Goal: Task Accomplishment & Management: Manage account settings

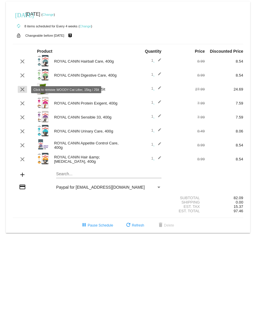
click at [22, 90] on mat-icon "clear" at bounding box center [22, 89] width 7 height 7
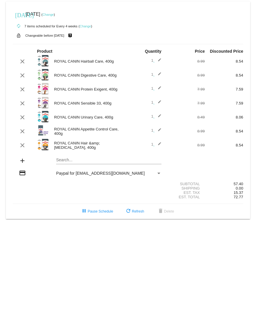
click at [67, 160] on mat-card "[DATE] [DATE] ( Change ) autorenew 7 items scheduled for Every 4 weeks ( Change…" at bounding box center [128, 109] width 244 height 217
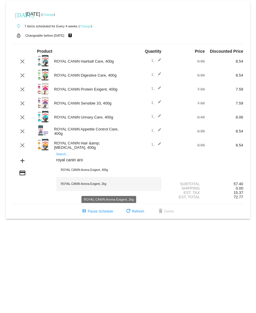
type input "royal canin aro"
click at [88, 184] on div "ROYAL CANIN Aroma Exigent, 2kg" at bounding box center [108, 184] width 105 height 14
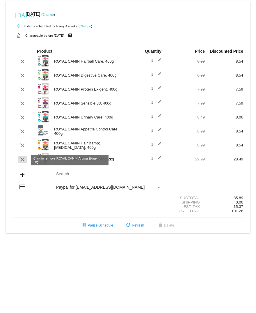
click at [21, 159] on mat-icon "clear" at bounding box center [22, 159] width 7 height 7
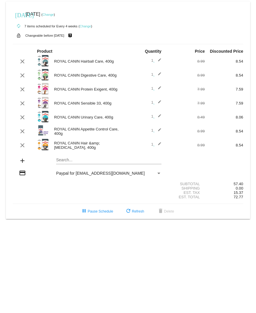
click at [54, 14] on link "Change" at bounding box center [47, 14] width 11 height 3
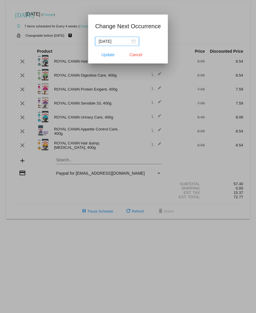
click at [131, 42] on div "[DATE]" at bounding box center [117, 41] width 37 height 6
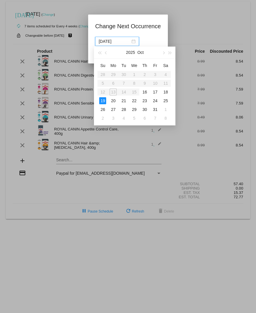
click at [113, 91] on table "Su Mo Tu We Th Fr Sa 28 29 30 1 2 3 4 5 6 7 8 9 10 11 12 13 14 15 16 17 18 19 2…" at bounding box center [133, 92] width 73 height 62
click at [112, 91] on table "Su Mo Tu We Th Fr Sa 28 29 30 1 2 3 4 5 6 7 8 9 10 11 12 13 14 15 16 17 18 19 2…" at bounding box center [133, 92] width 73 height 62
click at [116, 88] on table "Su Mo Tu We Th Fr Sa 28 29 30 1 2 3 4 5 6 7 8 9 10 11 12 13 14 15 16 17 18 19 2…" at bounding box center [133, 92] width 73 height 62
click at [153, 36] on app-change-next-occurrence-dialog "Change Next Occurrence [DATE] Update Cancel" at bounding box center [128, 43] width 66 height 42
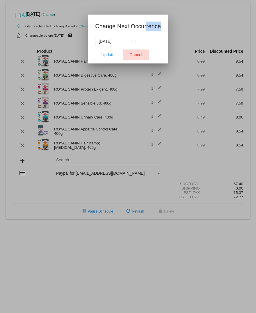
click at [137, 54] on span "Cancel" at bounding box center [135, 54] width 13 height 5
